Goal: Task Accomplishment & Management: Complete application form

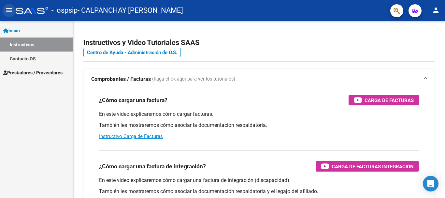
click at [8, 7] on mat-icon "menu" at bounding box center [9, 10] width 8 height 8
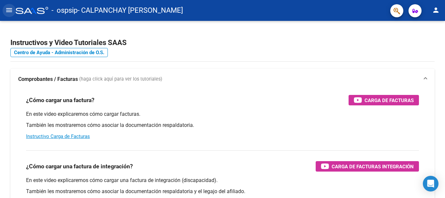
click at [8, 6] on mat-icon "menu" at bounding box center [9, 10] width 8 height 8
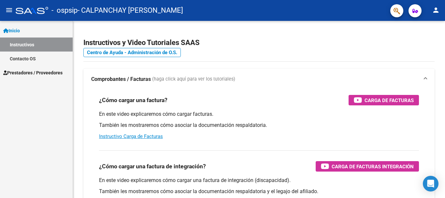
click at [38, 73] on span "Prestadores / Proveedores" at bounding box center [32, 72] width 59 height 7
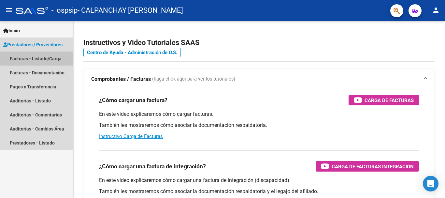
click at [49, 56] on link "Facturas - Listado/Carga" at bounding box center [36, 58] width 73 height 14
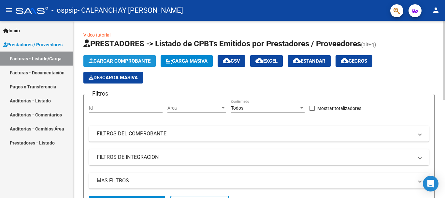
click at [122, 60] on span "Cargar Comprobante" at bounding box center [120, 61] width 62 height 6
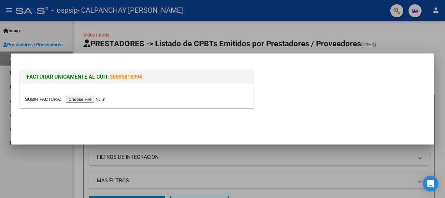
click at [90, 99] on input "file" at bounding box center [66, 99] width 82 height 7
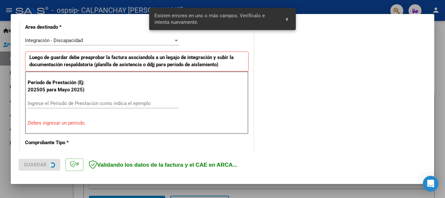
scroll to position [163, 0]
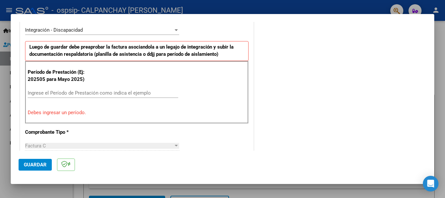
click at [56, 93] on input "Ingrese el Período de Prestación como indica el ejemplo" at bounding box center [103, 93] width 151 height 6
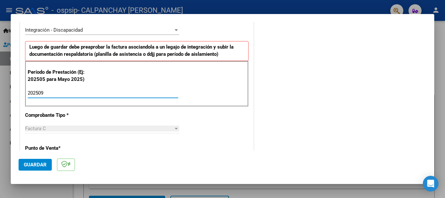
type input "202509"
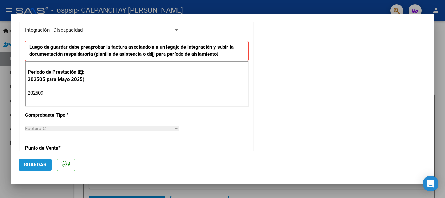
click at [39, 164] on span "Guardar" at bounding box center [35, 165] width 23 height 6
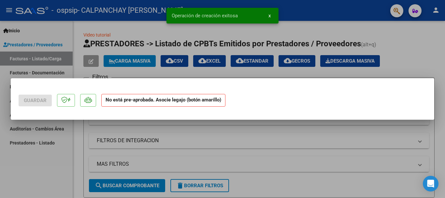
scroll to position [0, 0]
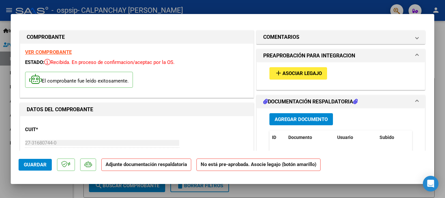
click at [305, 71] on span "Asociar Legajo" at bounding box center [302, 74] width 39 height 6
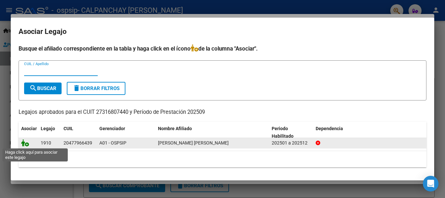
click at [26, 143] on icon at bounding box center [25, 142] width 8 height 7
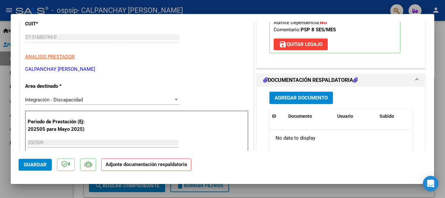
scroll to position [93, 0]
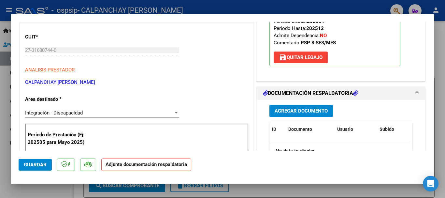
click at [301, 112] on span "Agregar Documento" at bounding box center [301, 111] width 53 height 6
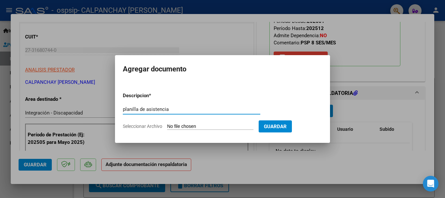
type input "planilla de asistencia"
click at [202, 127] on input "Seleccionar Archivo" at bounding box center [210, 127] width 86 height 6
type input "C:\fakepath\[PERSON_NAME] septiembre .pdf"
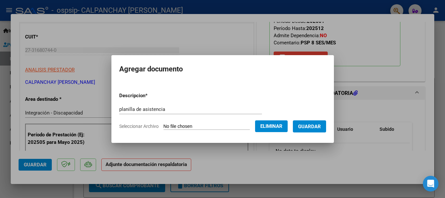
click at [320, 125] on span "Guardar" at bounding box center [309, 127] width 23 height 6
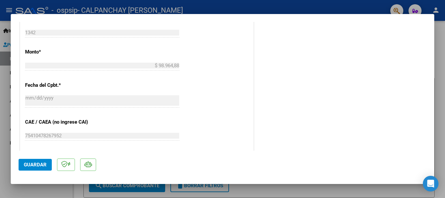
scroll to position [455, 0]
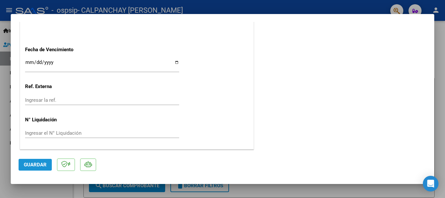
click at [36, 166] on span "Guardar" at bounding box center [35, 165] width 23 height 6
click at [444, 158] on div at bounding box center [222, 99] width 445 height 198
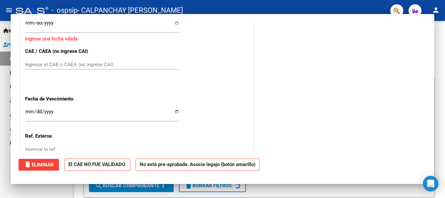
scroll to position [0, 0]
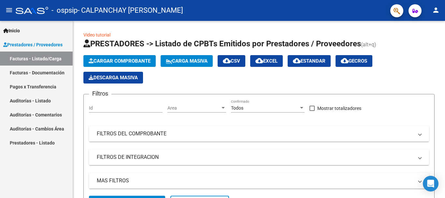
click at [47, 64] on link "Facturas - Listado/Carga" at bounding box center [36, 58] width 73 height 14
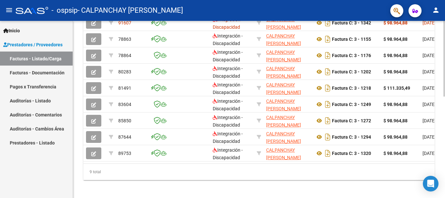
scroll to position [237, 0]
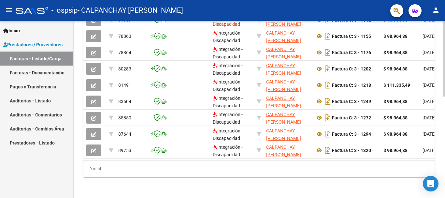
click at [335, 173] on div "9 total" at bounding box center [258, 169] width 351 height 16
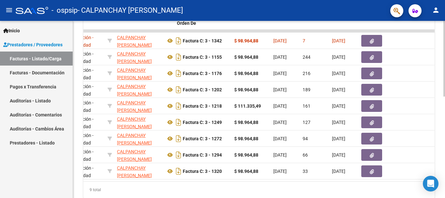
scroll to position [0, 0]
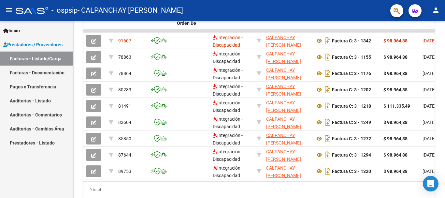
click at [436, 13] on mat-icon "person" at bounding box center [436, 10] width 8 height 8
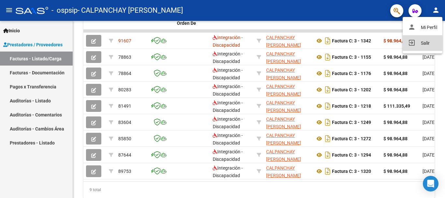
click at [426, 40] on button "exit_to_app Salir" at bounding box center [423, 43] width 40 height 16
